Goal: Navigation & Orientation: Find specific page/section

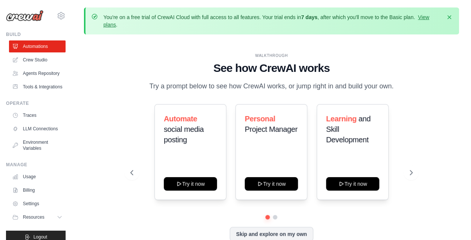
drag, startPoint x: 0, startPoint y: 0, endPoint x: 100, endPoint y: 64, distance: 119.3
click at [100, 64] on div "WALKTHROUGH See how [PERSON_NAME] works Try a prompt below to see how [PERSON_N…" at bounding box center [271, 152] width 375 height 225
click at [57, 14] on icon at bounding box center [61, 15] width 9 height 9
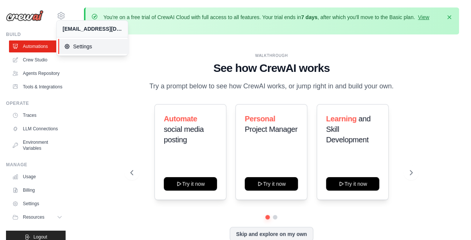
click at [79, 49] on span "Settings" at bounding box center [93, 46] width 59 height 7
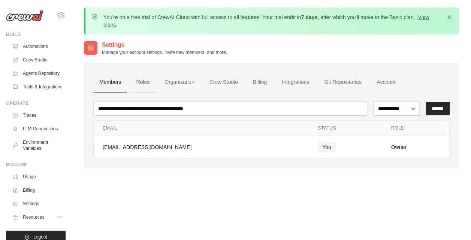
click at [138, 82] on link "Roles" at bounding box center [142, 82] width 25 height 20
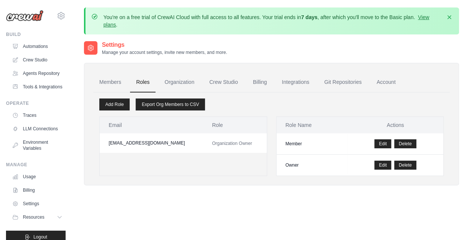
click at [186, 82] on link "Organization" at bounding box center [179, 82] width 42 height 20
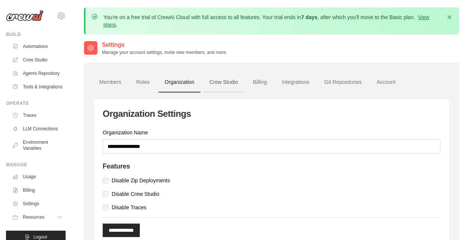
click at [232, 81] on link "Crew Studio" at bounding box center [223, 82] width 40 height 20
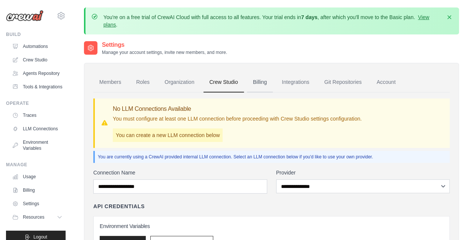
click at [272, 82] on link "Billing" at bounding box center [260, 82] width 26 height 20
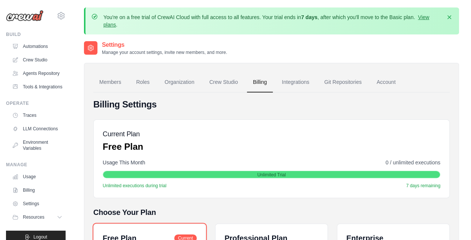
click at [304, 84] on link "Integrations" at bounding box center [295, 82] width 39 height 20
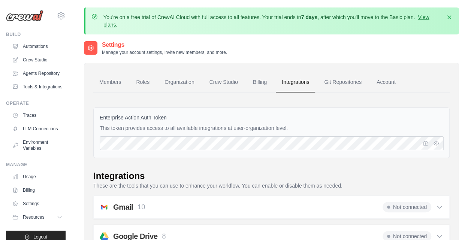
click at [349, 85] on link "Git Repositories" at bounding box center [342, 82] width 49 height 20
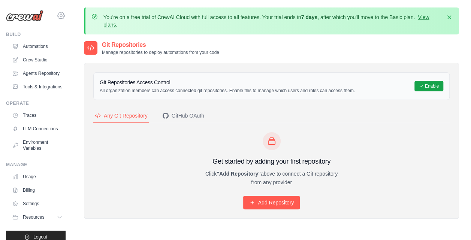
click at [60, 15] on icon at bounding box center [61, 16] width 2 height 2
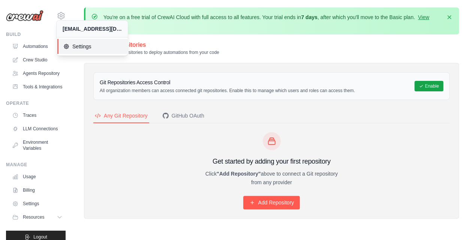
click at [94, 48] on span "Settings" at bounding box center [92, 46] width 59 height 7
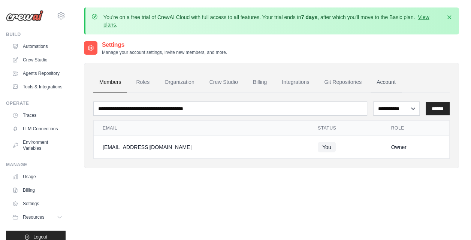
click at [391, 81] on link "Account" at bounding box center [385, 82] width 31 height 20
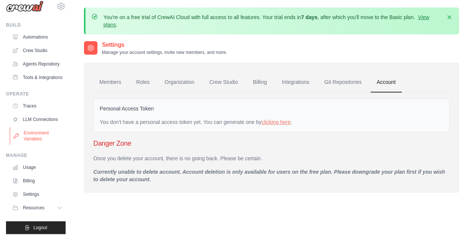
scroll to position [27, 0]
click at [38, 196] on link "Settings" at bounding box center [38, 194] width 57 height 12
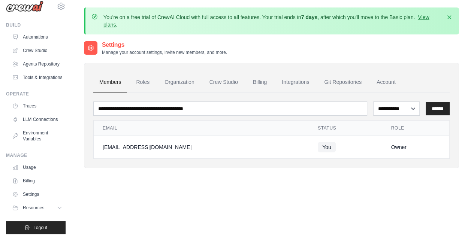
scroll to position [27, 0]
click at [57, 207] on icon at bounding box center [60, 208] width 6 height 6
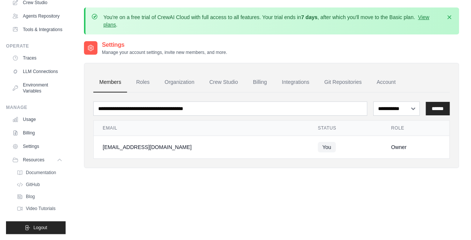
scroll to position [81, 0]
click at [31, 117] on link "Usage" at bounding box center [38, 119] width 57 height 12
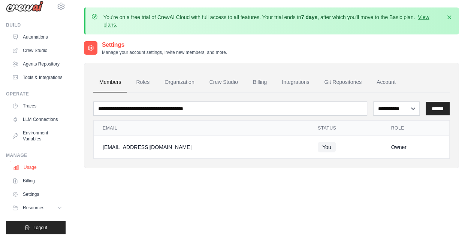
scroll to position [27, 0]
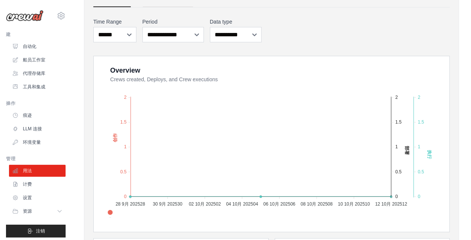
scroll to position [35, 0]
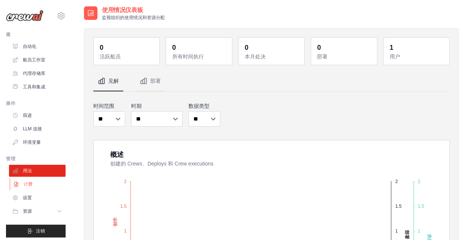
click at [37, 182] on link "计费" at bounding box center [38, 184] width 57 height 12
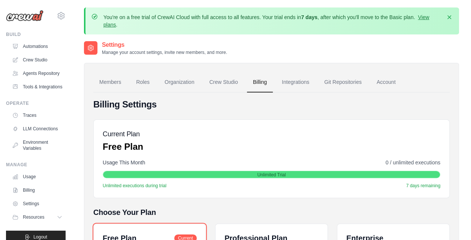
click at [440, 3] on main "You're on a free trial of CrewAI Cloud with full access to all features. Your t…" at bounding box center [271, 210] width 399 height 421
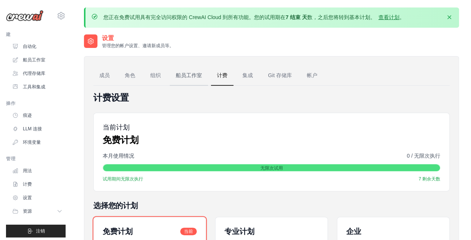
click at [195, 75] on link "船员工作室" at bounding box center [189, 76] width 38 height 20
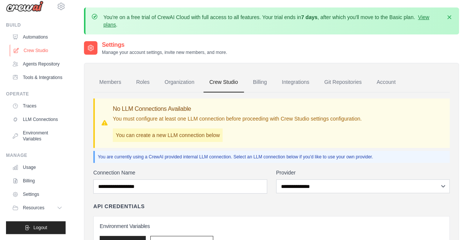
scroll to position [27, 0]
click at [37, 210] on span "Resources" at bounding box center [34, 208] width 21 height 6
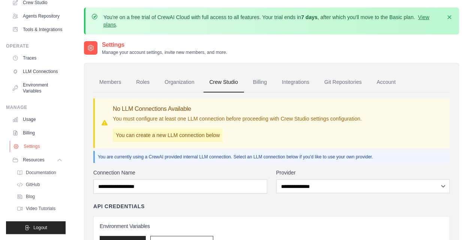
scroll to position [81, 0]
click at [46, 170] on link "Documentation" at bounding box center [40, 172] width 52 height 10
